Goal: Transaction & Acquisition: Purchase product/service

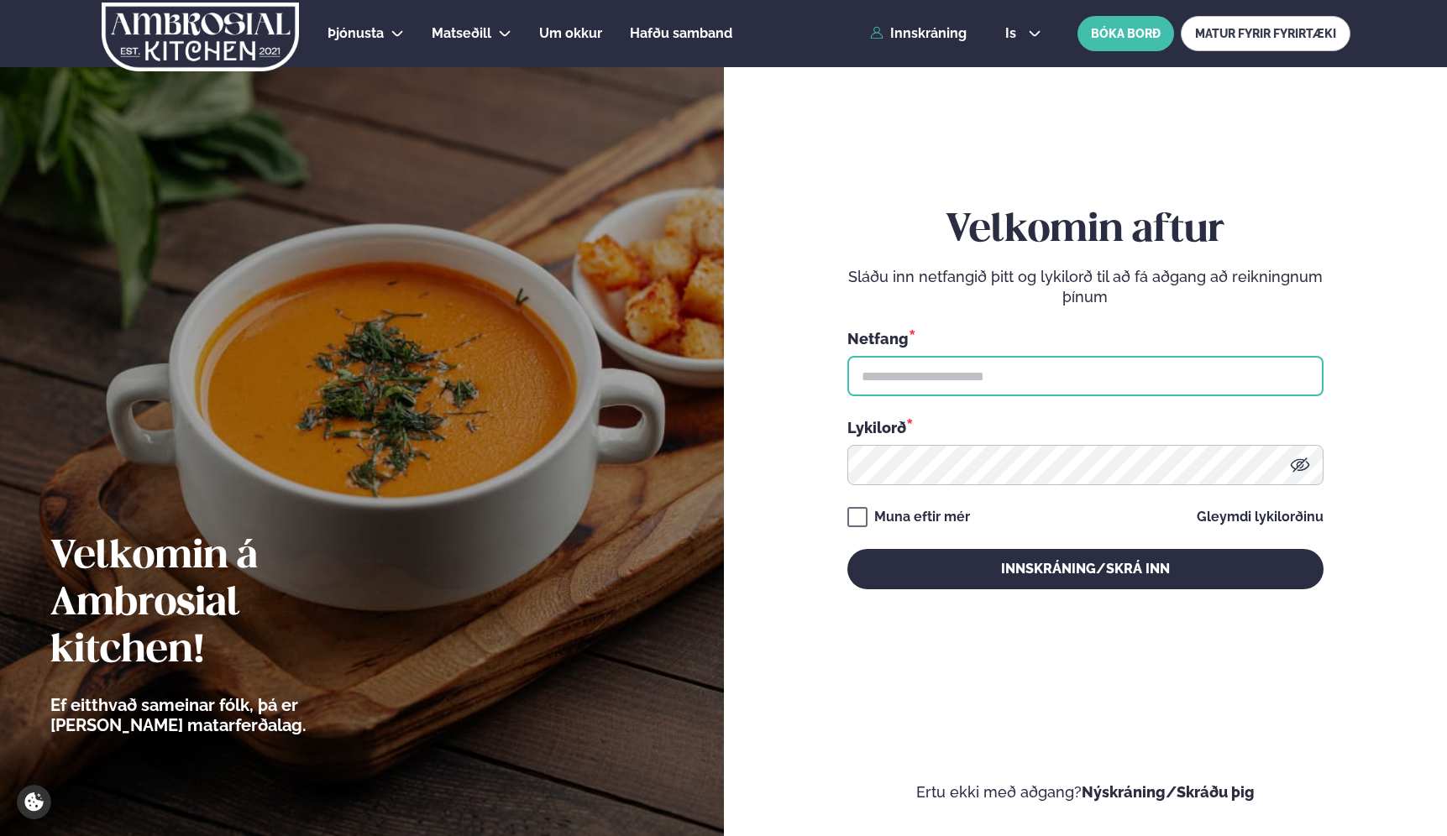
click at [901, 376] on input "text" at bounding box center [1085, 376] width 476 height 40
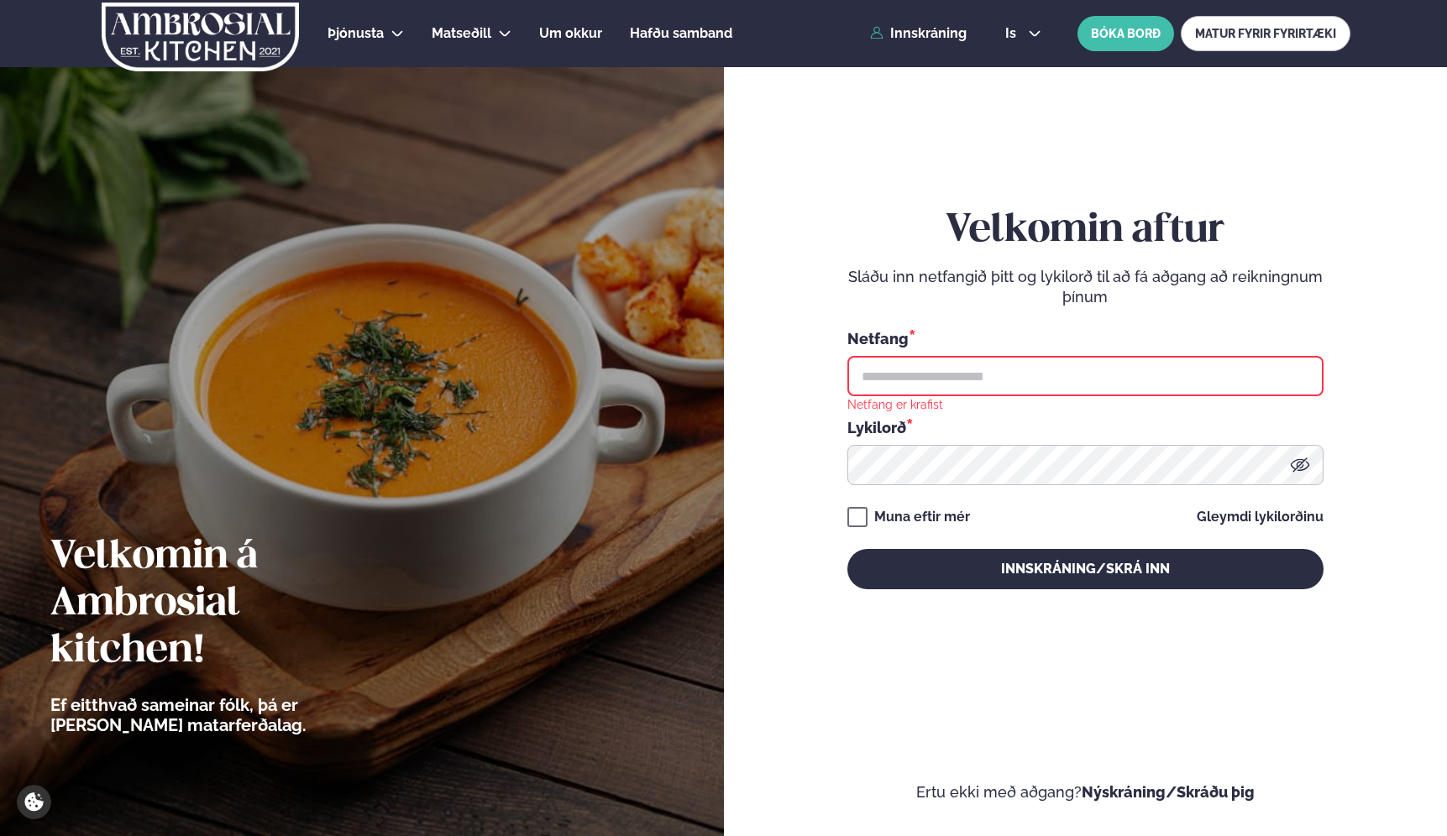
type input "**********"
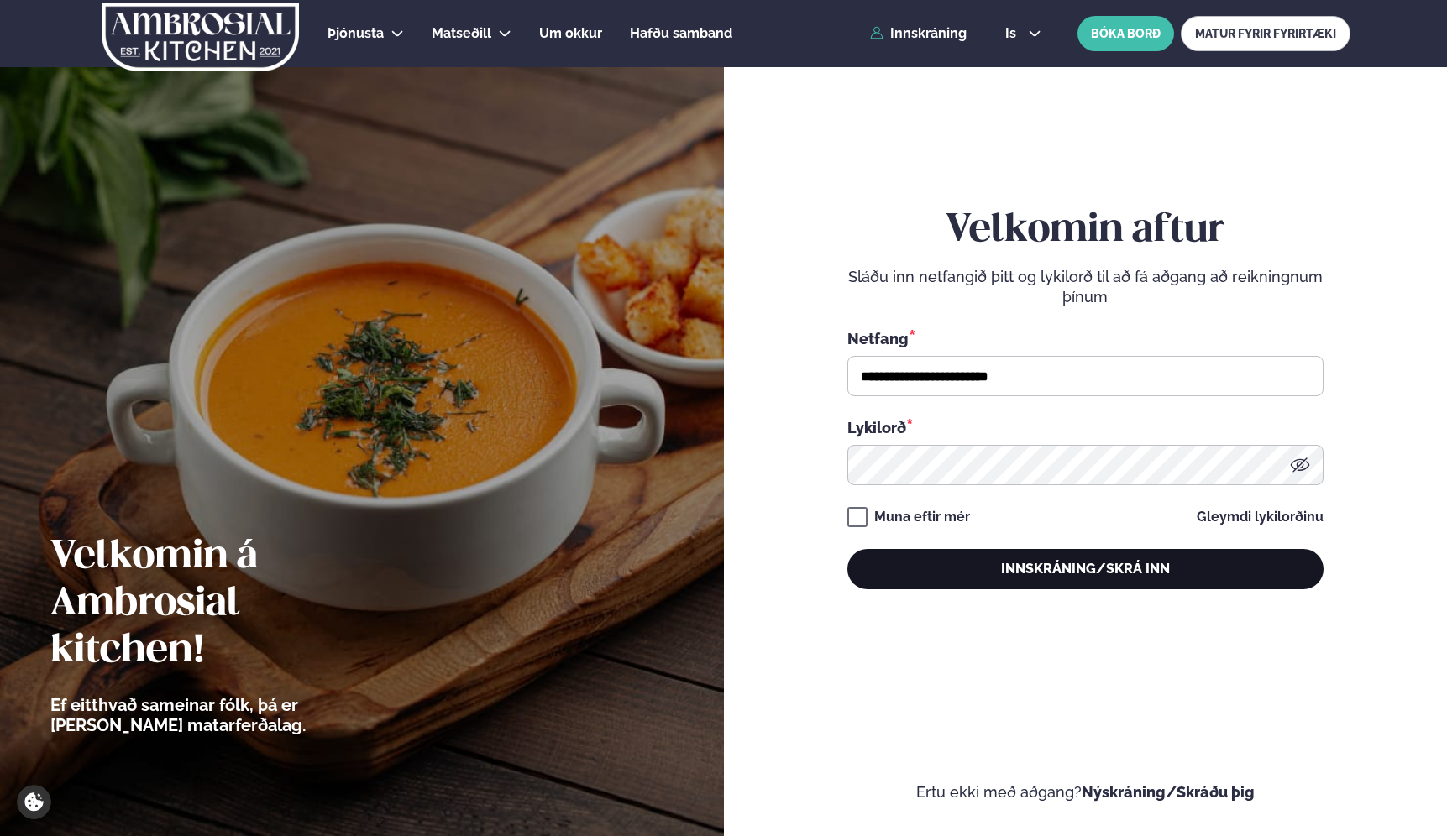
click at [922, 563] on button "Innskráning/Skrá inn" at bounding box center [1085, 569] width 476 height 40
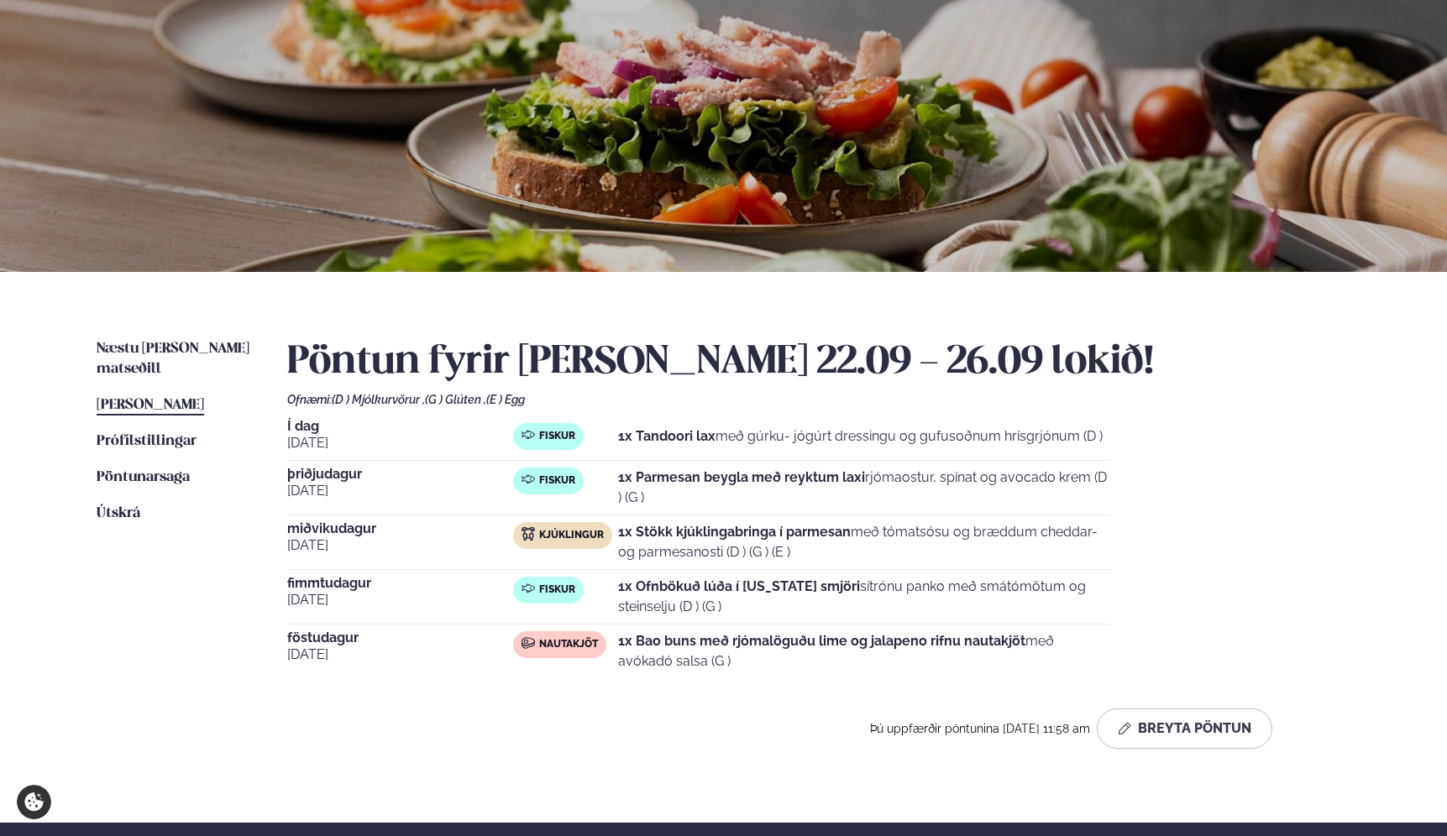
scroll to position [100, 0]
click at [652, 435] on strong "1x Tandoori lax" at bounding box center [666, 435] width 97 height 16
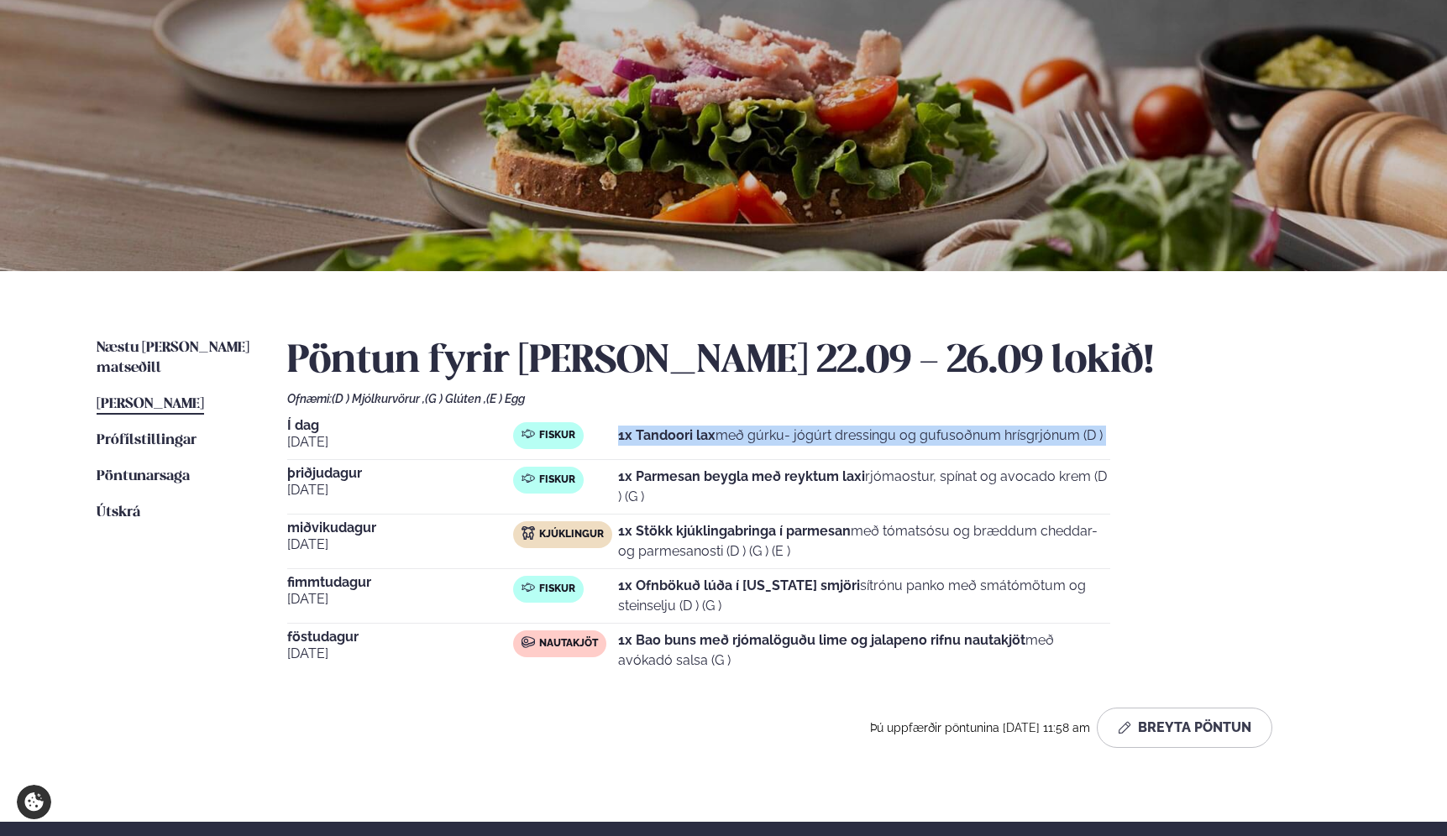
click at [652, 435] on strong "1x Tandoori lax" at bounding box center [666, 435] width 97 height 16
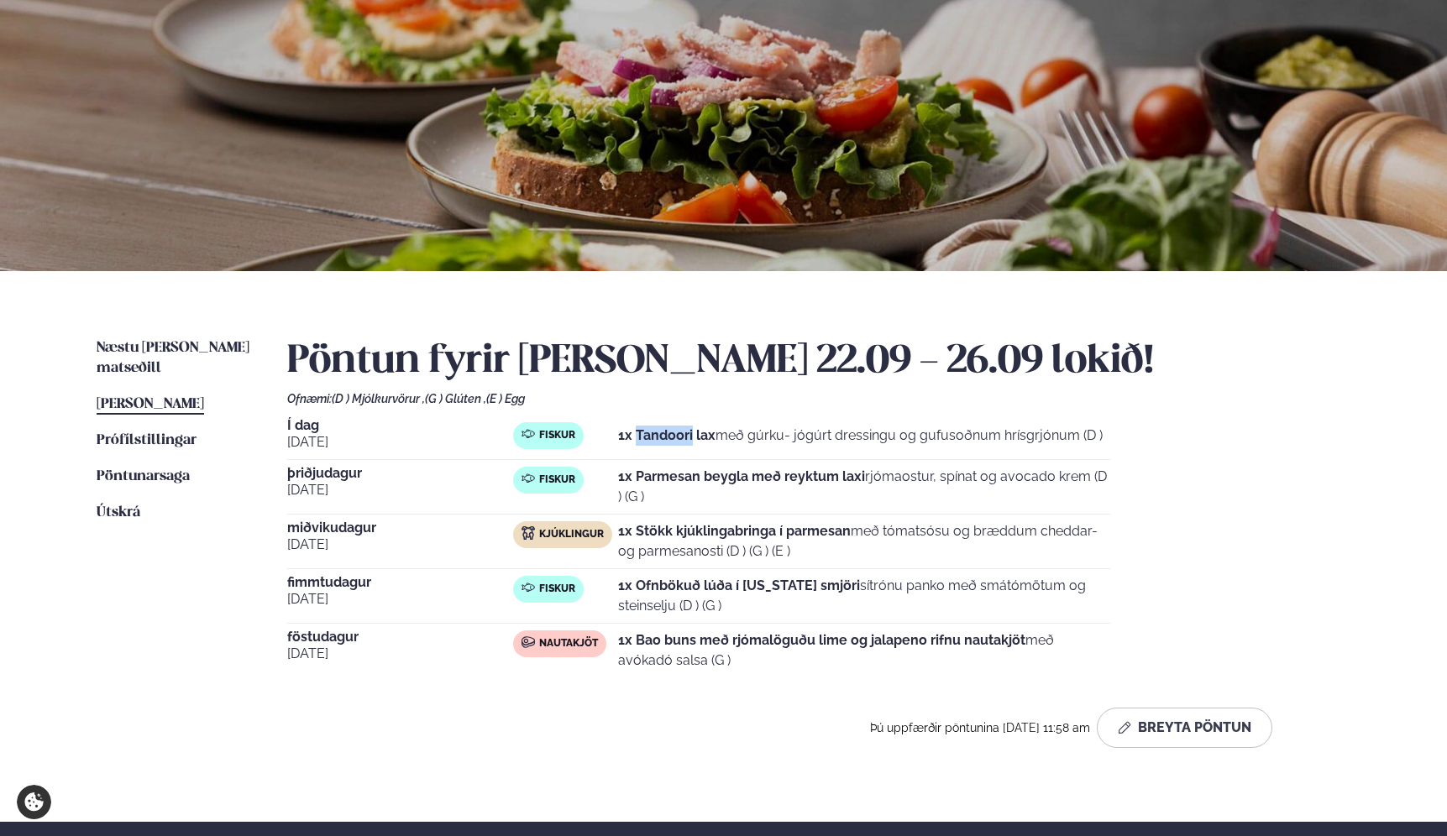
click at [652, 435] on strong "1x Tandoori lax" at bounding box center [666, 435] width 97 height 16
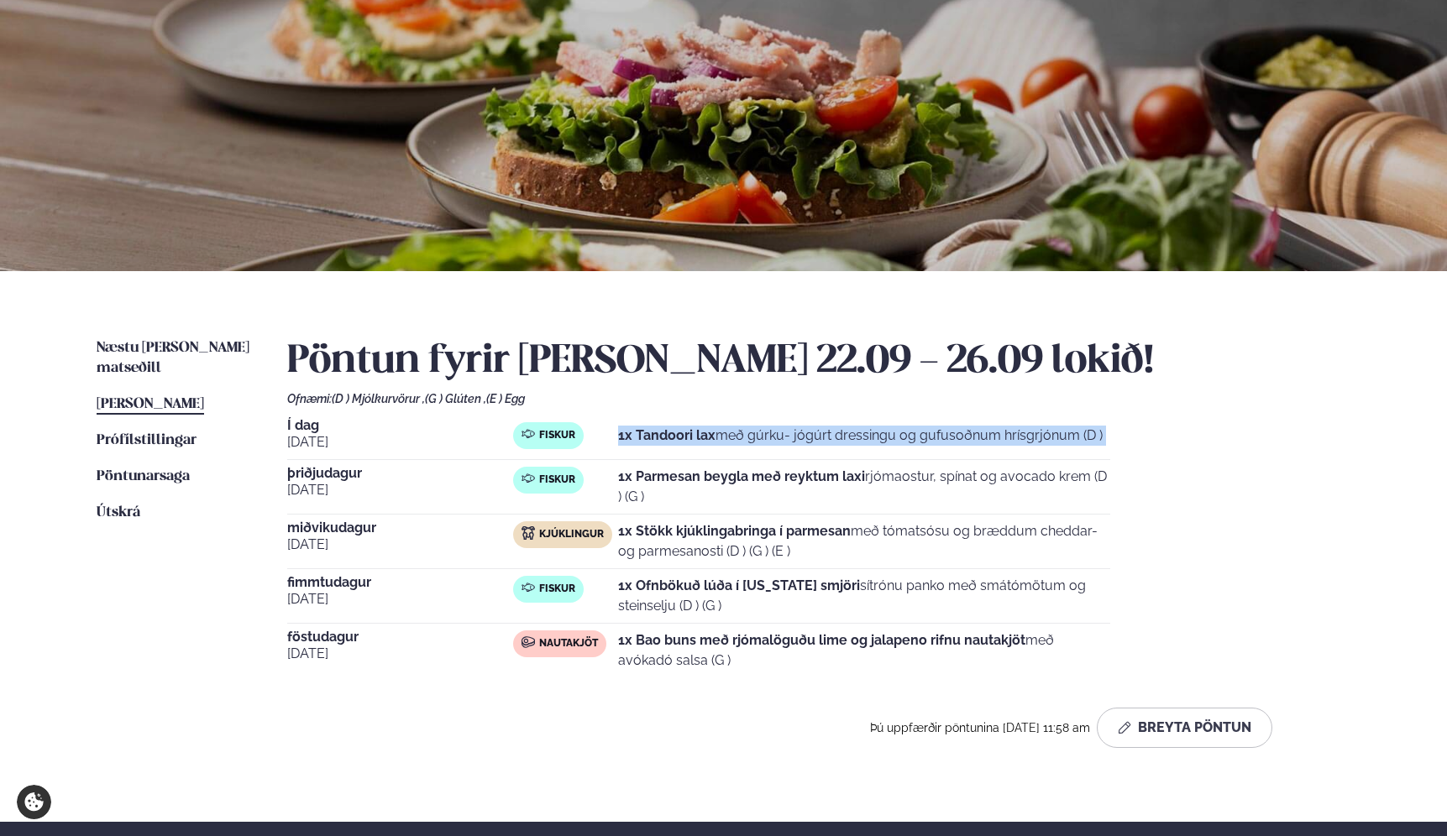
click at [652, 435] on strong "1x Tandoori lax" at bounding box center [666, 435] width 97 height 16
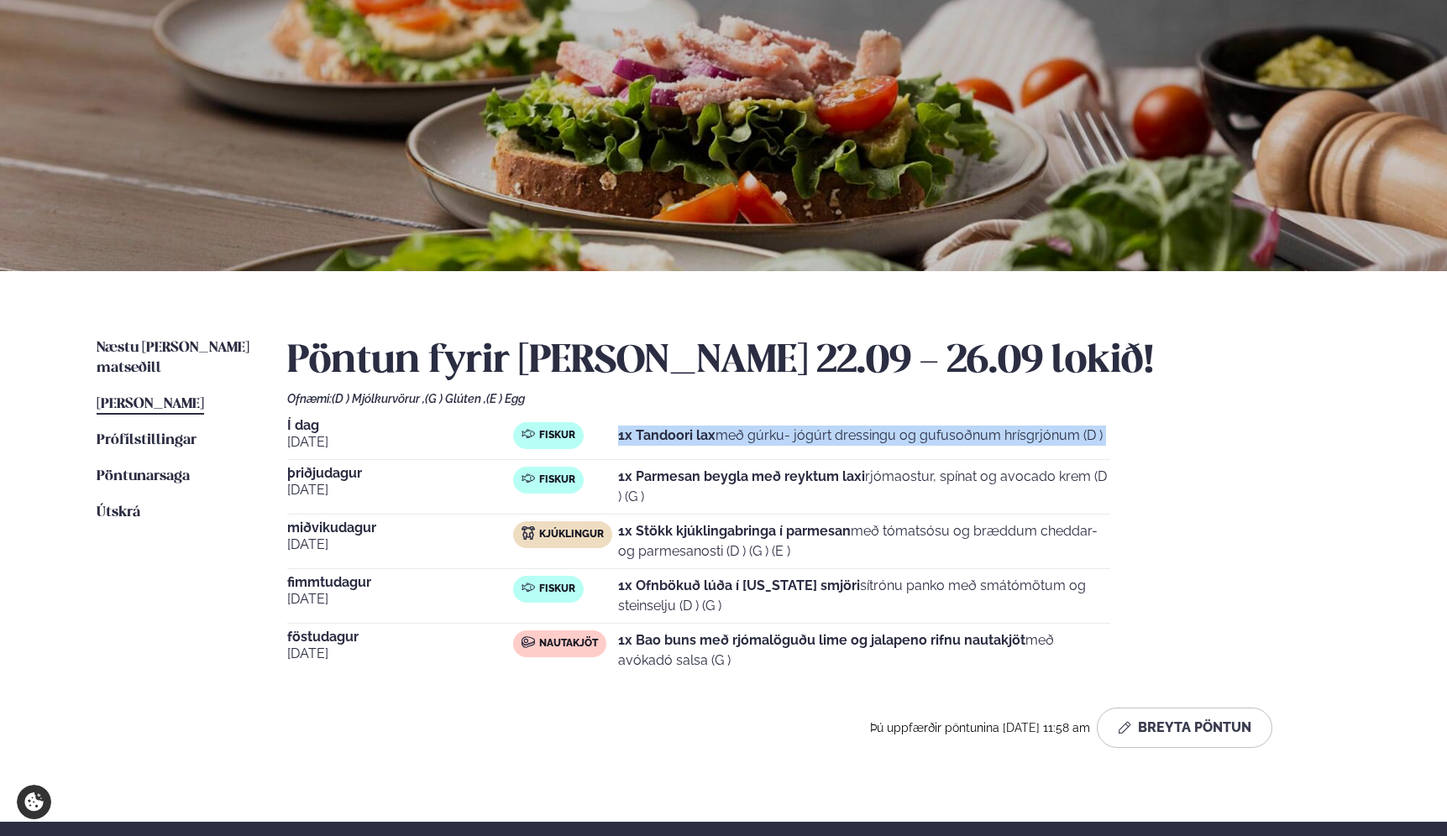
click at [652, 435] on strong "1x Tandoori lax" at bounding box center [666, 435] width 97 height 16
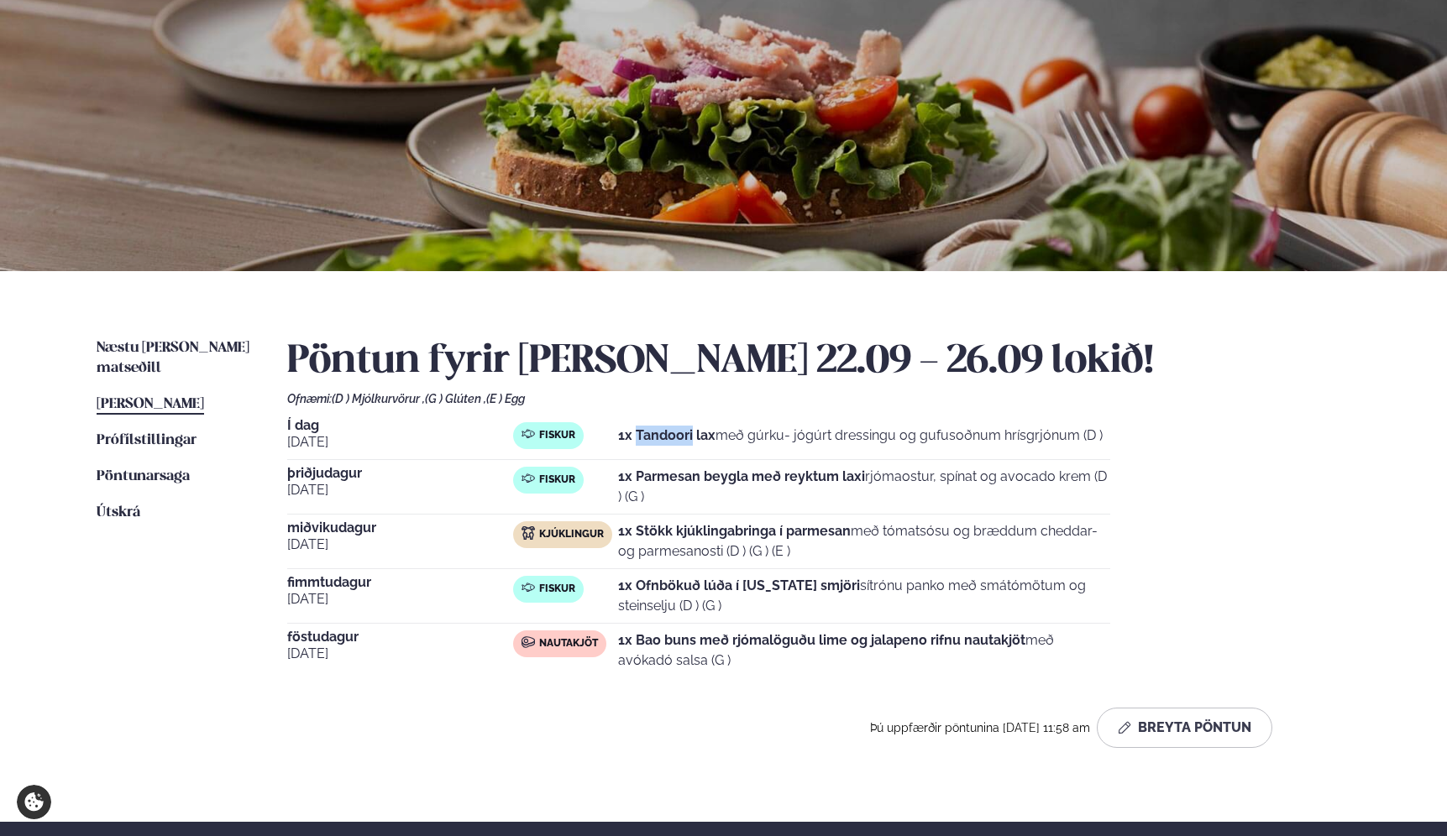
click at [652, 435] on strong "1x Tandoori lax" at bounding box center [666, 435] width 97 height 16
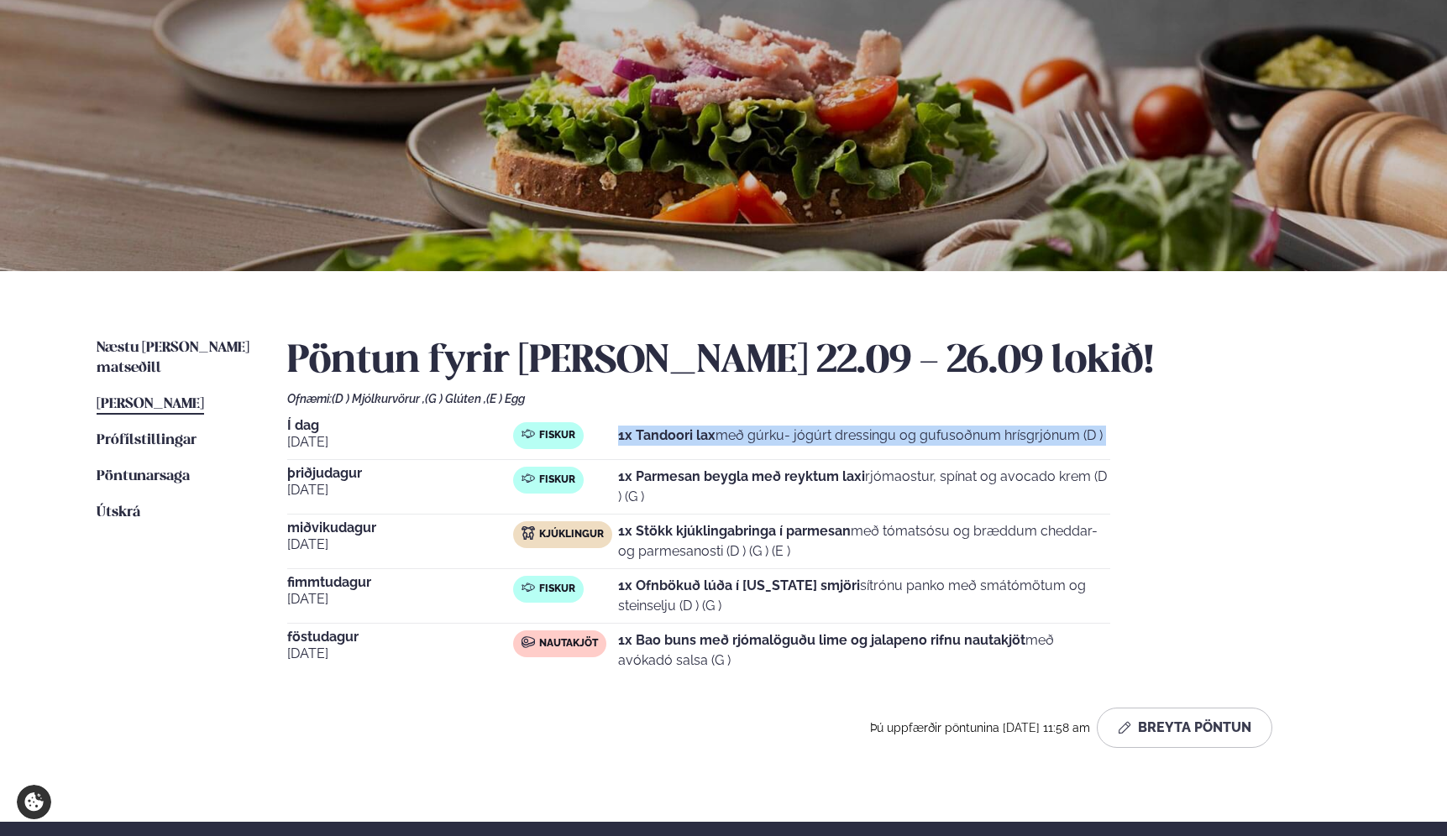
click at [652, 435] on strong "1x Tandoori lax" at bounding box center [666, 435] width 97 height 16
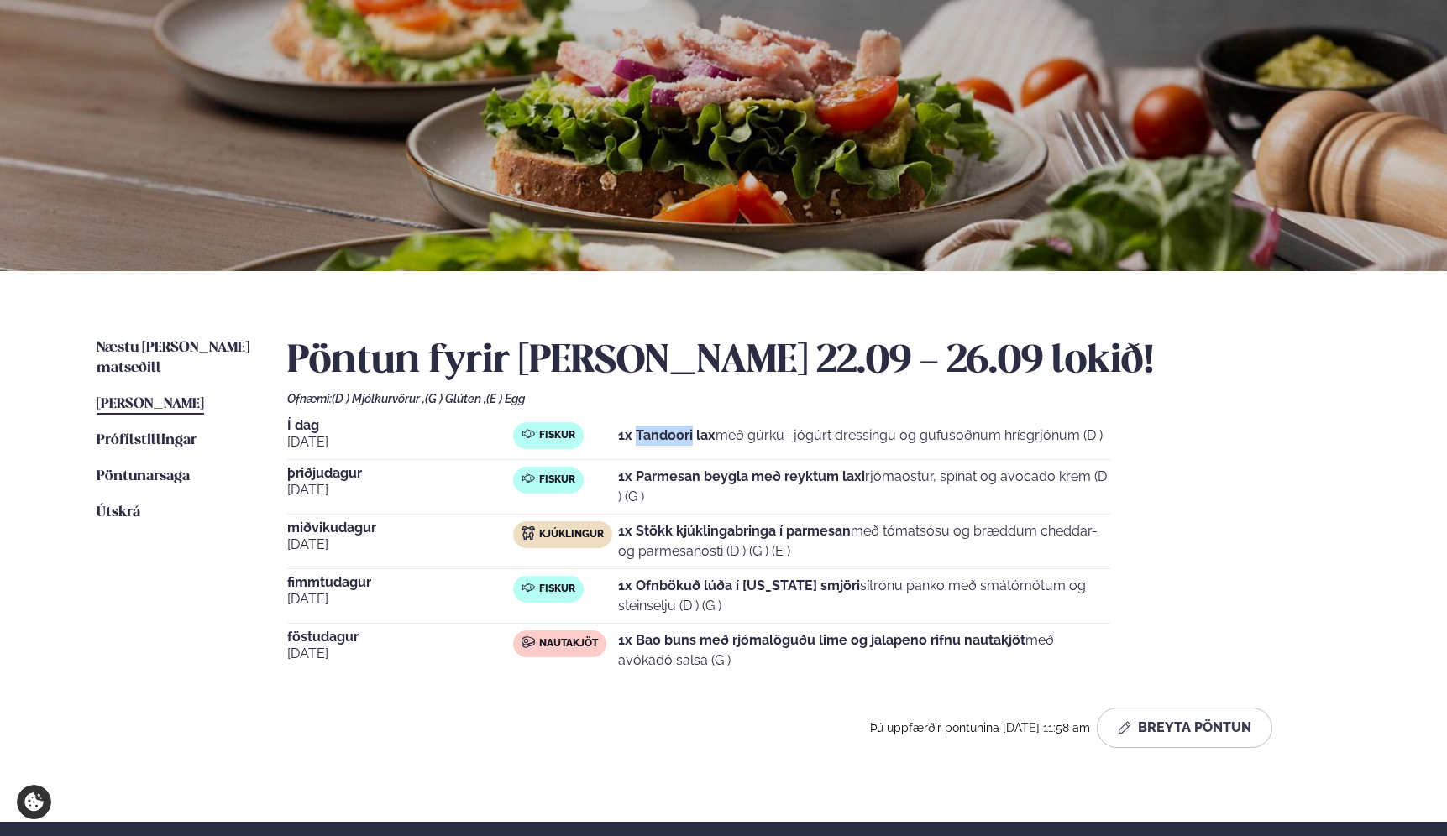
click at [652, 435] on strong "1x Tandoori lax" at bounding box center [666, 435] width 97 height 16
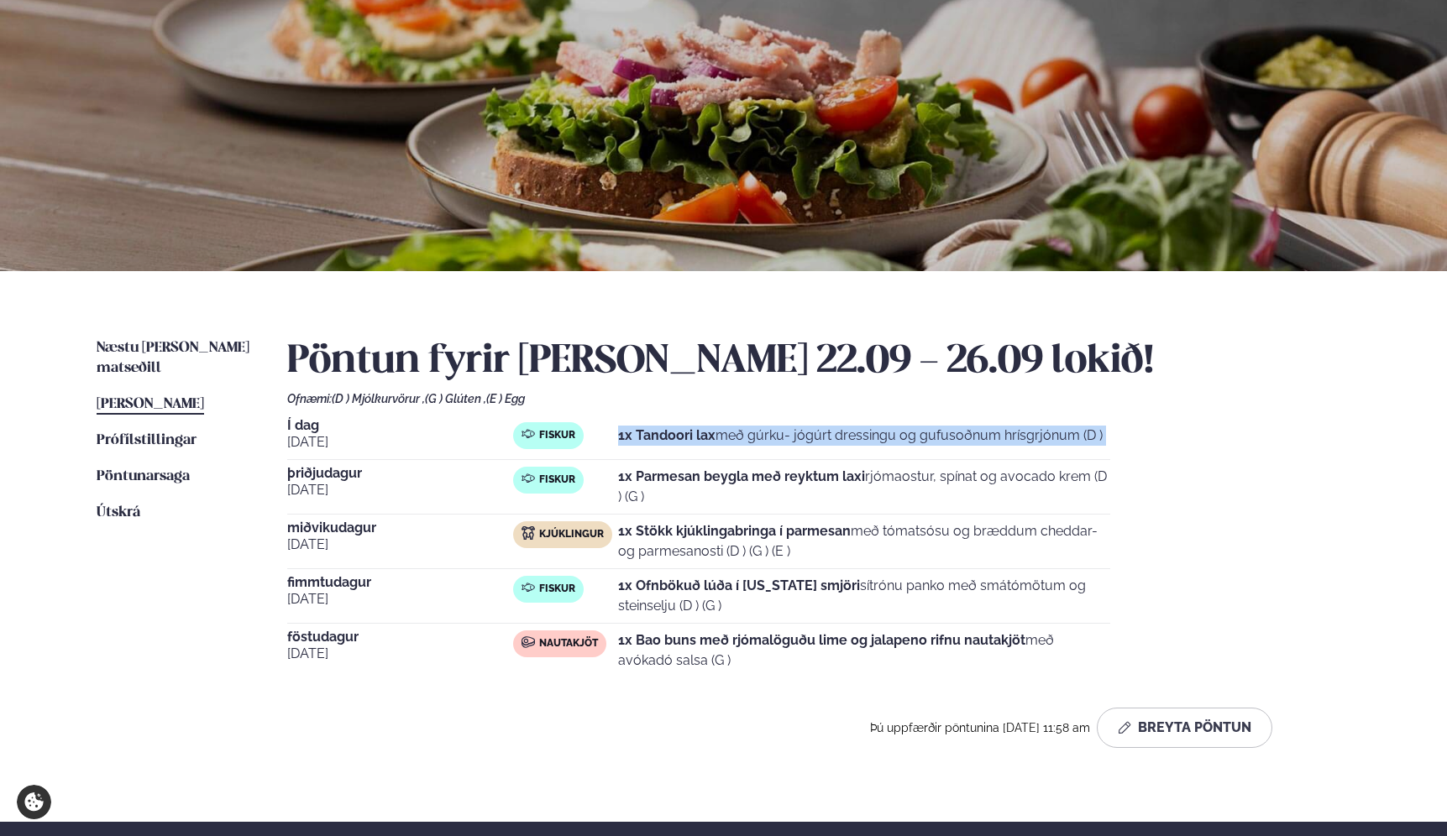
click at [652, 435] on strong "1x Tandoori lax" at bounding box center [666, 435] width 97 height 16
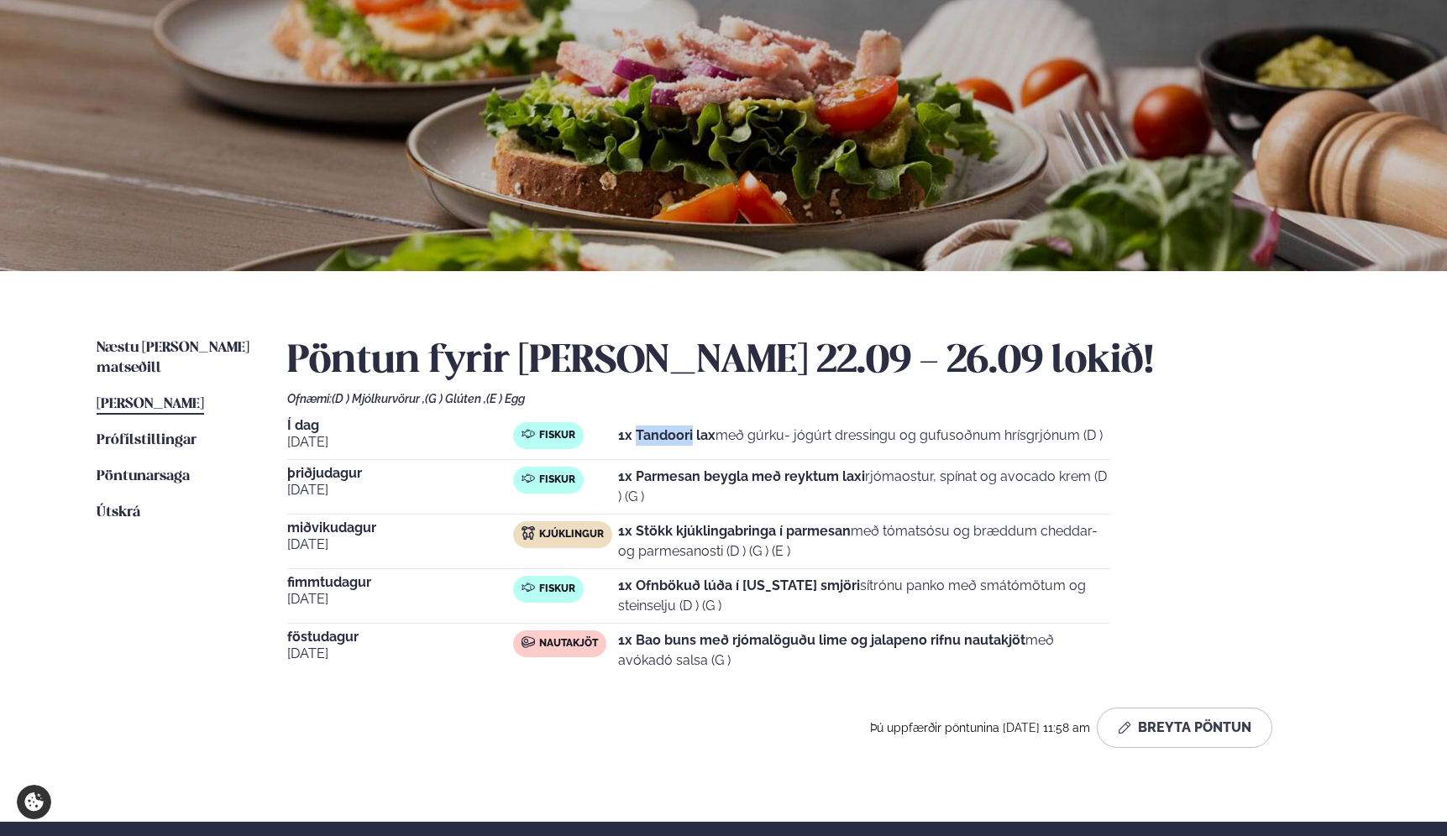
click at [652, 435] on strong "1x Tandoori lax" at bounding box center [666, 435] width 97 height 16
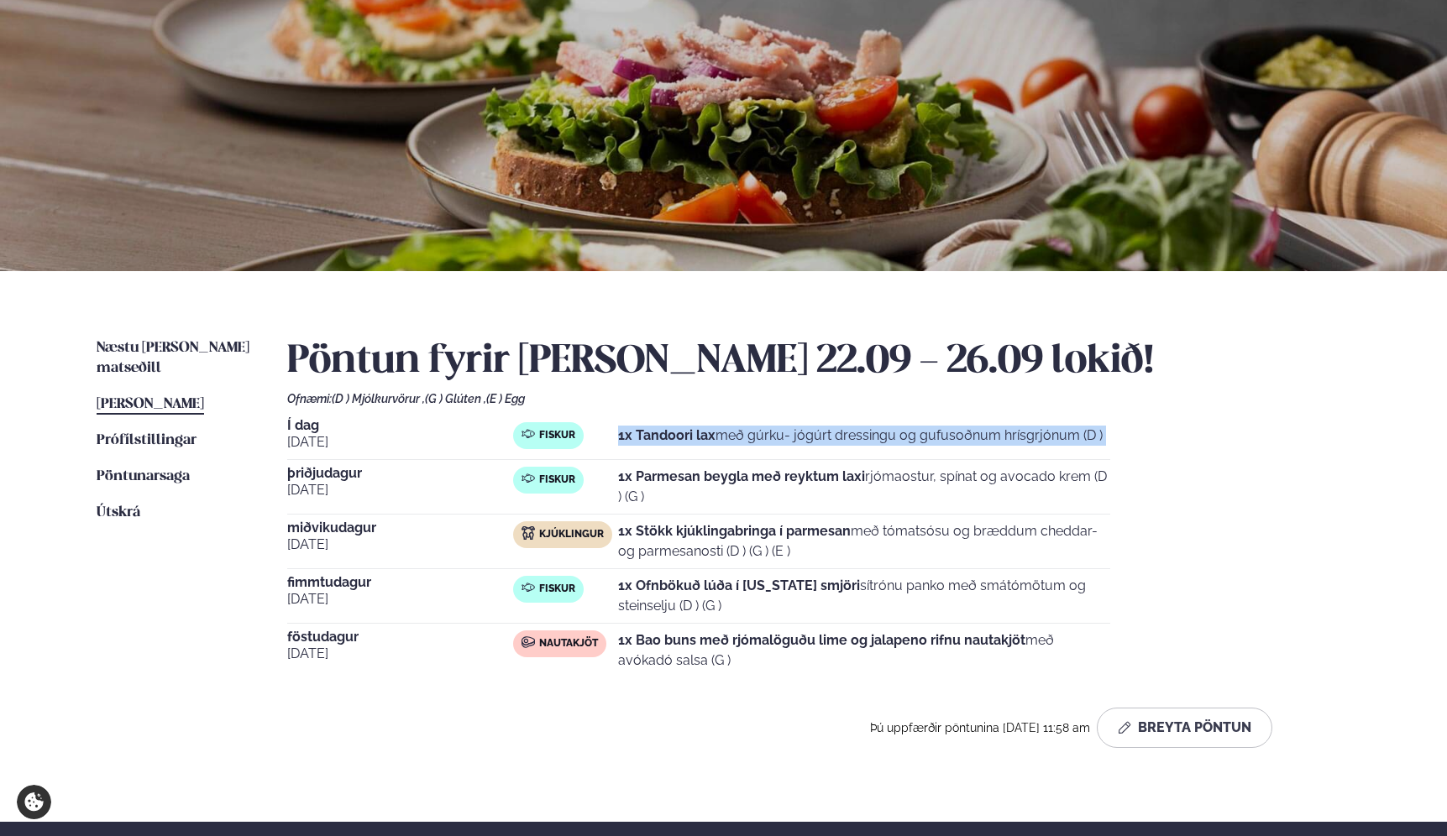
click at [652, 437] on strong "1x Tandoori lax" at bounding box center [666, 435] width 97 height 16
